Goal: Check status: Check status

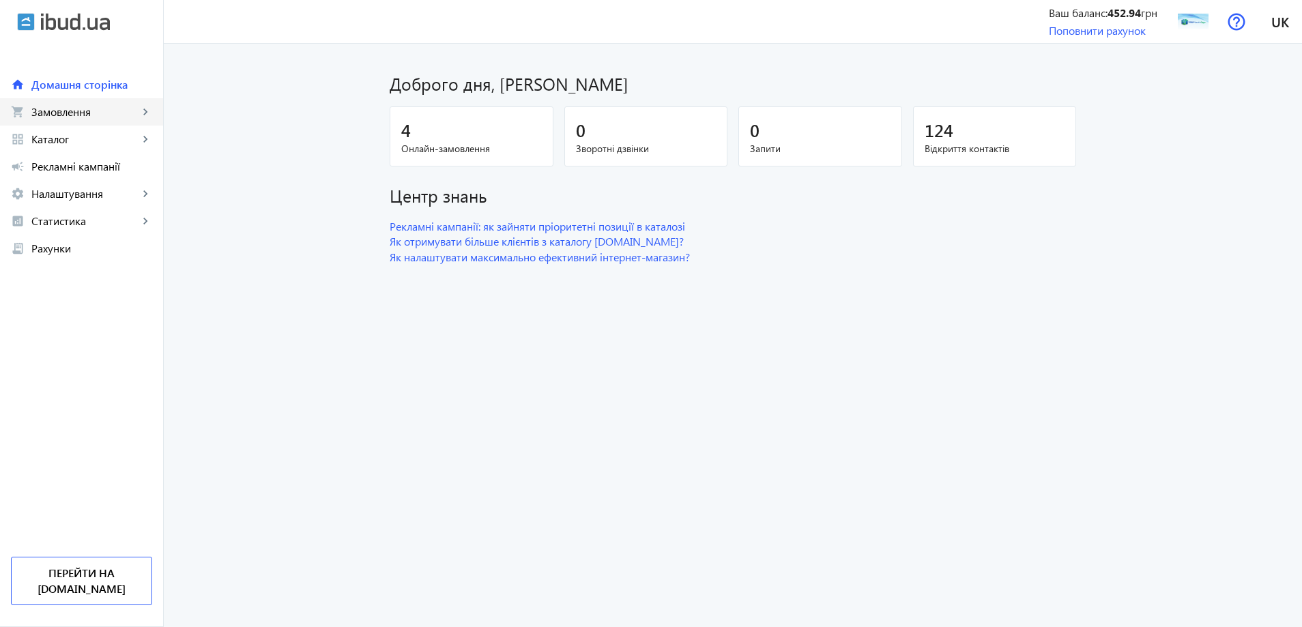
click at [126, 112] on span "Замовлення" at bounding box center [84, 112] width 107 height 14
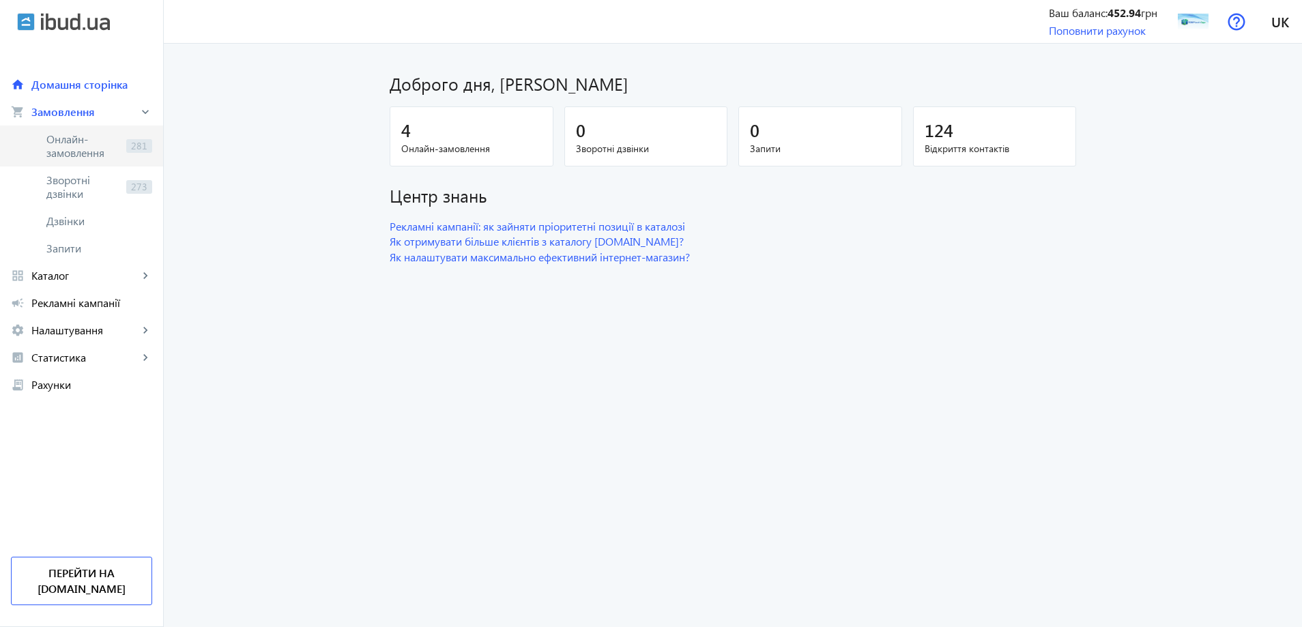
click at [104, 133] on span "Онлайн-замовлення" at bounding box center [83, 145] width 74 height 27
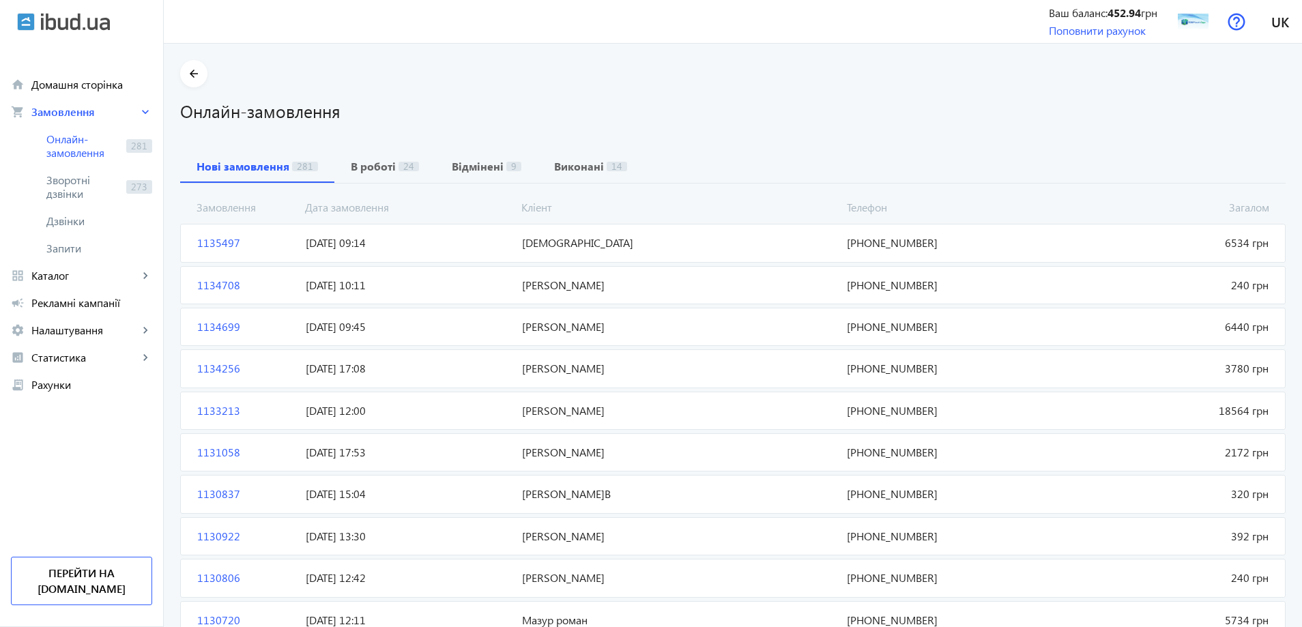
click at [587, 255] on mat-card "1135497 САРМАТ Загалом 6534 грн [DATE] 09:14 [PHONE_NUMBER]" at bounding box center [733, 243] width 1106 height 38
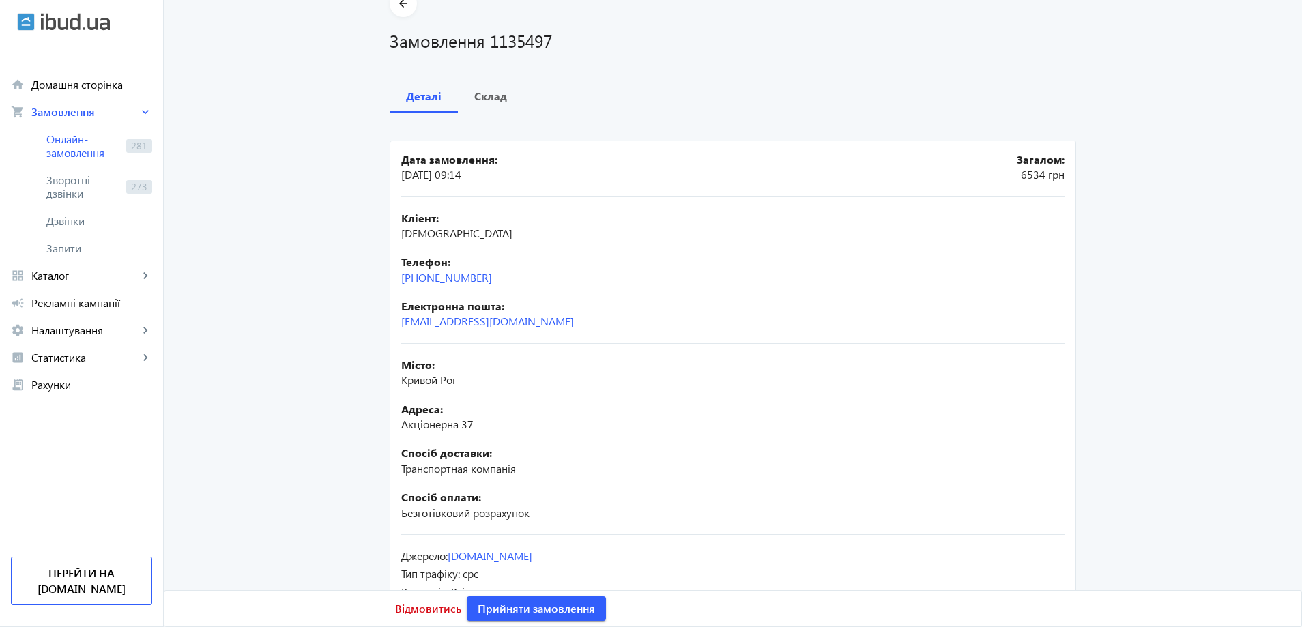
scroll to position [118, 0]
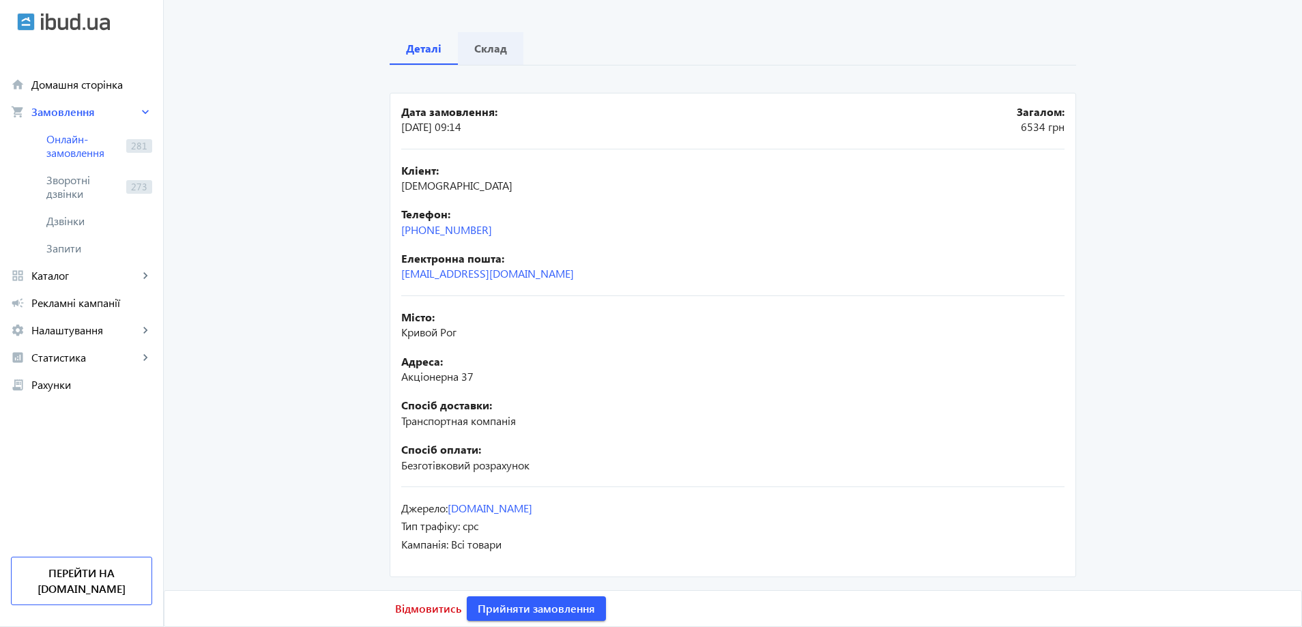
click at [498, 55] on span "Склад" at bounding box center [490, 48] width 33 height 33
